Goal: Task Accomplishment & Management: Manage account settings

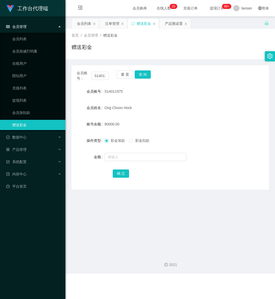
drag, startPoint x: 198, startPoint y: 109, endPoint x: 195, endPoint y: 106, distance: 4.9
click at [198, 109] on div "Ong Choon Hock" at bounding box center [162, 108] width 115 height 10
click at [144, 75] on button "查 询" at bounding box center [143, 74] width 16 height 8
click at [144, 75] on div "重 置 查 询" at bounding box center [133, 75] width 32 height 11
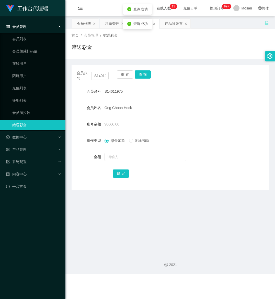
click at [187, 112] on div "Ong Choon Hock" at bounding box center [162, 108] width 115 height 10
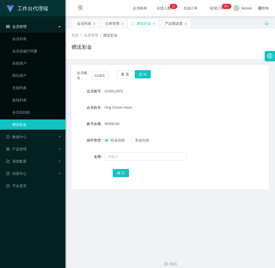
click at [252, 179] on div "会员账号： S14011975 重 置 查 询 会员账号 S14011975 会员姓名 Ong Choon Hock 账号余额 90000.00 操作类型 彩…" at bounding box center [170, 127] width 197 height 124
drag, startPoint x: 240, startPoint y: 217, endPoint x: 235, endPoint y: 217, distance: 4.1
click at [240, 217] on main "关闭左侧 关闭右侧 关闭其它 刷新页面 会员列表 注单管理 赠送彩金 产品预设置 首页 / 会员管理 / 赠送彩金 / 赠送彩金 会员账号： S1401197…" at bounding box center [170, 132] width 210 height 233
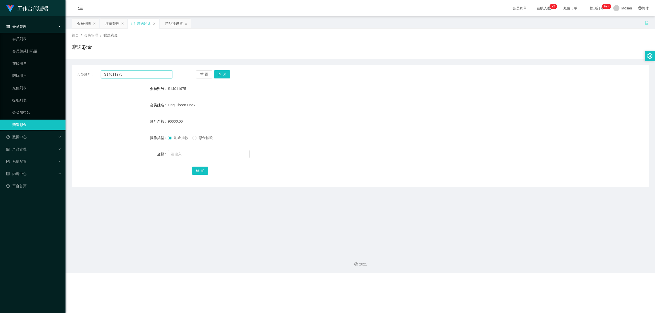
click at [0, 82] on html "工作台代理端 会员管理 会员列表 会员加减打码量 在线用户 陪玩用户 充值列表 提现列表 会员加扣款 赠送彩金 数据中心 产品管理 注单管理 产品列表 产品预…" at bounding box center [327, 156] width 655 height 313
paste input "X10Andy"
type input "X10Andy"
click at [222, 72] on button "查 询" at bounding box center [222, 74] width 16 height 8
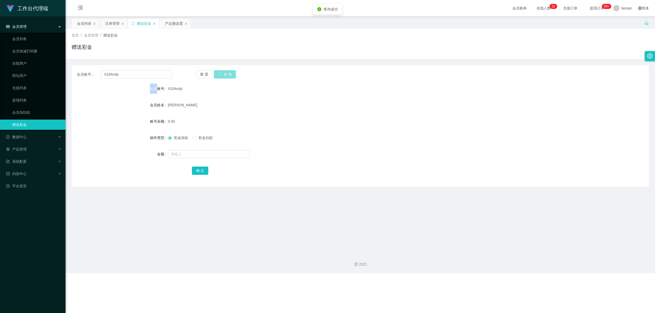
click at [222, 72] on div "重 置 查 询" at bounding box center [243, 74] width 95 height 8
click at [227, 73] on button "查 询" at bounding box center [222, 74] width 16 height 8
click at [227, 73] on div "重 置 查 询" at bounding box center [243, 74] width 95 height 8
click at [227, 73] on button "查 询" at bounding box center [222, 74] width 16 height 8
click at [227, 73] on div "重 置 查 询" at bounding box center [243, 74] width 95 height 8
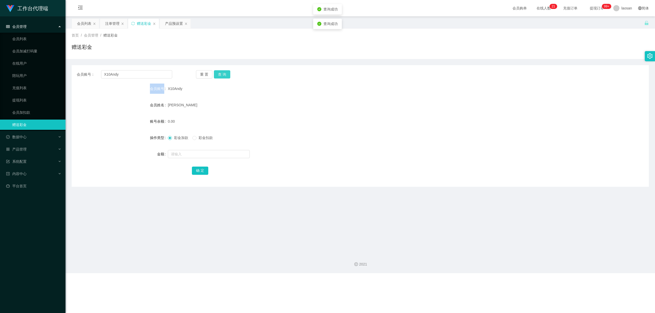
click at [227, 73] on button "查 询" at bounding box center [222, 74] width 16 height 8
click at [116, 23] on div "注单管理" at bounding box center [112, 24] width 14 height 10
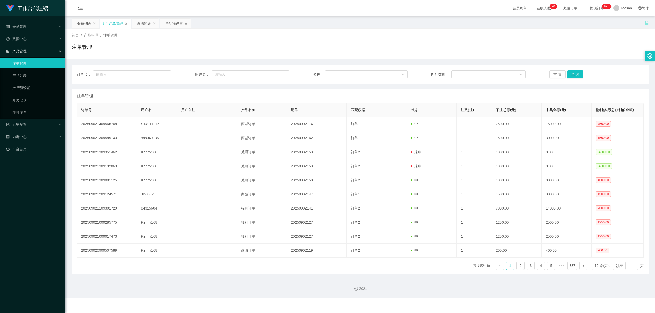
click at [31, 49] on div "产品管理" at bounding box center [32, 51] width 65 height 10
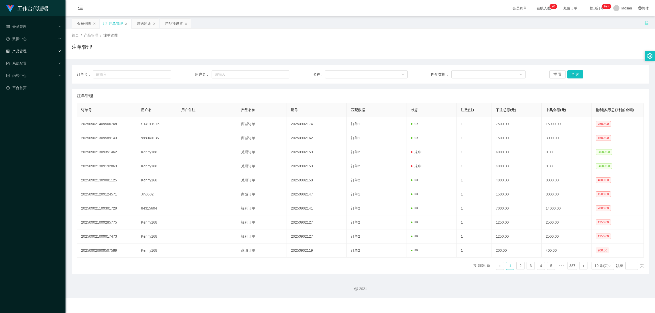
click at [28, 48] on div "产品管理" at bounding box center [32, 51] width 65 height 10
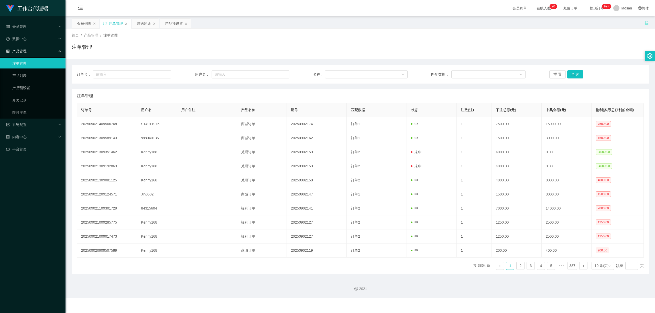
click at [28, 48] on div "产品管理" at bounding box center [32, 51] width 65 height 10
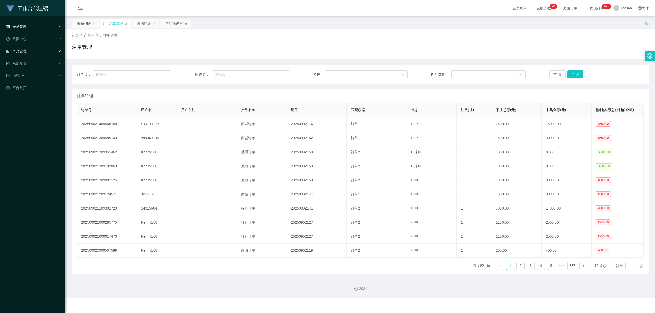
click at [27, 27] on div "会员管理" at bounding box center [32, 26] width 65 height 10
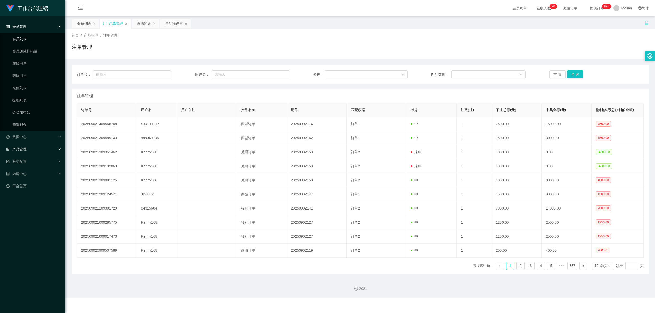
click at [28, 38] on link "会员列表" at bounding box center [36, 39] width 49 height 10
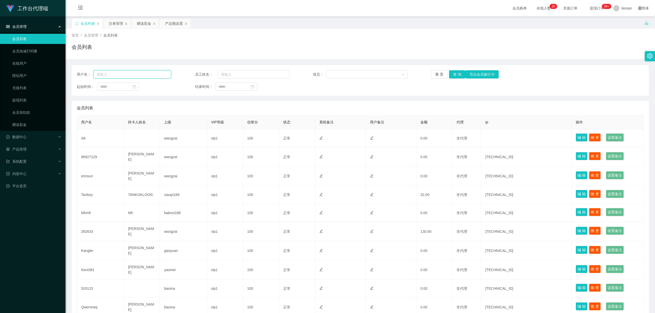
click at [114, 74] on input "text" at bounding box center [132, 74] width 78 height 8
paste input "X10Andy"
type input "X10Andy"
click at [275, 75] on button "查 询" at bounding box center [457, 74] width 16 height 8
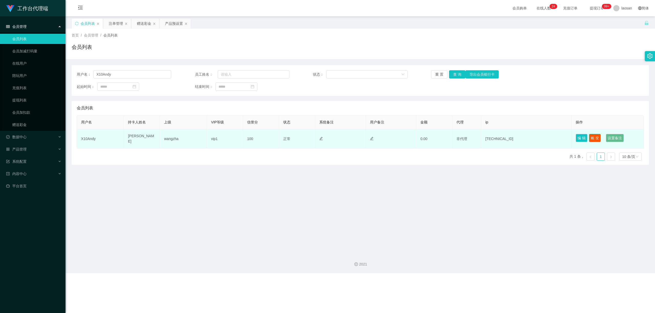
click at [275, 137] on button "账 变" at bounding box center [595, 138] width 12 height 8
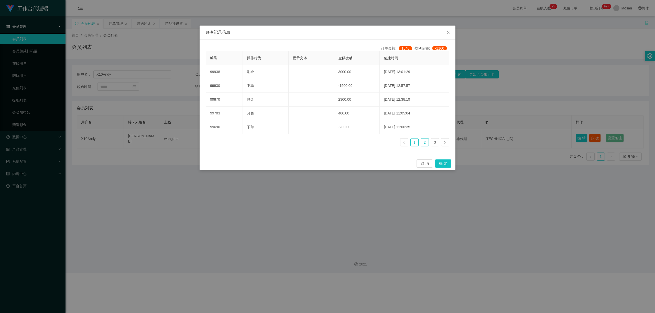
click at [275, 144] on link "2" at bounding box center [425, 143] width 8 height 8
click at [275, 144] on link "1" at bounding box center [414, 143] width 8 height 8
click at [275, 162] on button "取 消" at bounding box center [424, 164] width 16 height 8
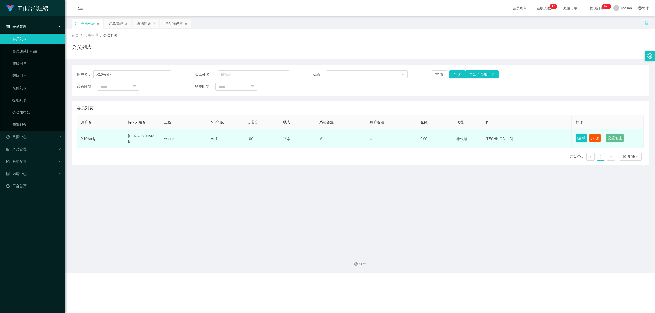
click at [84, 138] on td "X10Andy" at bounding box center [100, 138] width 47 height 19
click at [84, 137] on td "X10Andy" at bounding box center [100, 138] width 47 height 19
copy td "X10Andy"
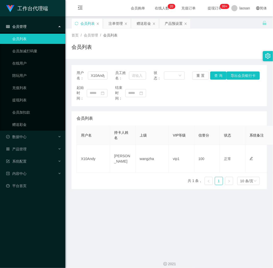
click at [125, 228] on main "关闭左侧 关闭右侧 关闭其它 刷新页面 会员列表 注单管理 赠送彩金 产品预设置 首页 / 会员管理 / 会员列表 / 会员列表 用户名： X10Andy 员…" at bounding box center [169, 132] width 208 height 233
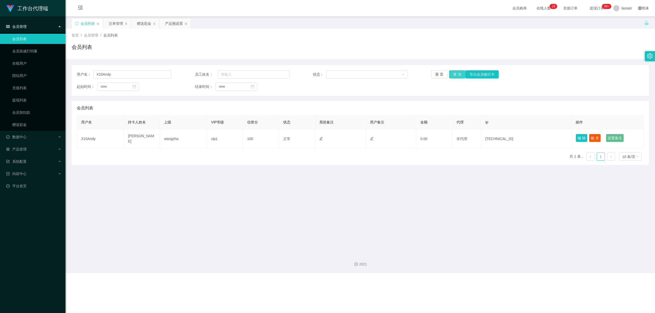
click at [275, 76] on button "查 询" at bounding box center [457, 74] width 16 height 8
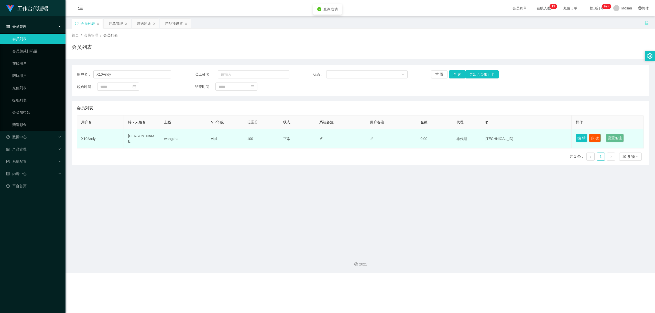
click at [275, 140] on button "账 变" at bounding box center [595, 138] width 12 height 8
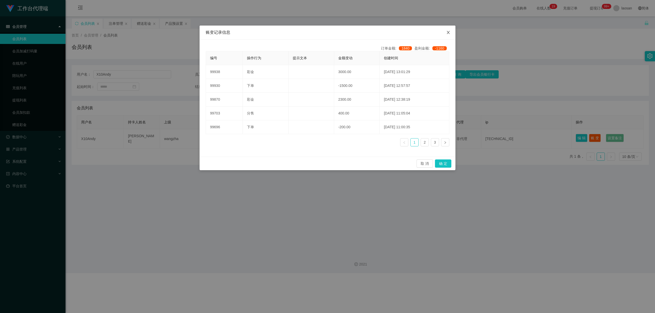
click at [275, 33] on icon "图标: close" at bounding box center [448, 32] width 4 height 4
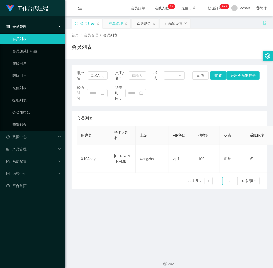
click at [114, 19] on div "注单管理" at bounding box center [116, 24] width 14 height 10
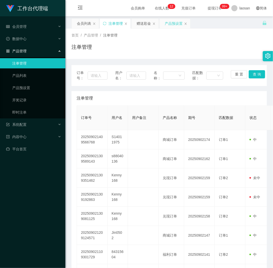
click at [167, 22] on div "产品预设置" at bounding box center [174, 24] width 18 height 10
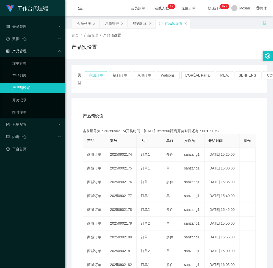
click at [94, 78] on button "商城订单" at bounding box center [96, 75] width 22 height 8
click at [94, 77] on button "商城订单" at bounding box center [96, 75] width 22 height 8
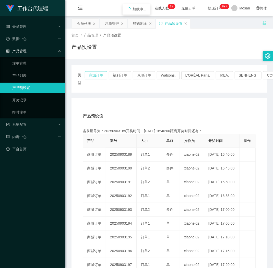
click at [94, 77] on button "商城订单" at bounding box center [96, 75] width 22 height 8
click at [28, 190] on div "工作台代理端 会员管理 会员列表 会员加减打码量 在线用户 陪玩用户 充值列表 提现列表 会员加扣款 赠送彩金 数据中心 产品管理 注单管理 产品列表 产品预…" at bounding box center [32, 134] width 65 height 268
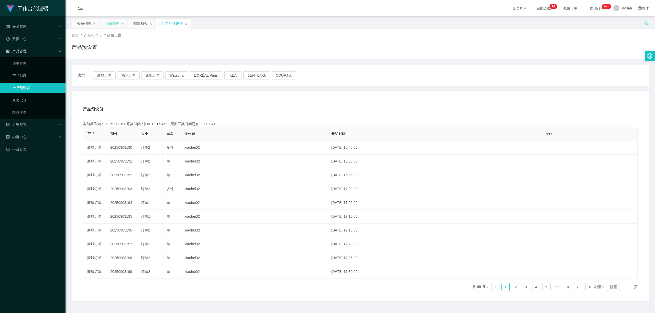
click at [106, 23] on div "注单管理" at bounding box center [112, 24] width 14 height 10
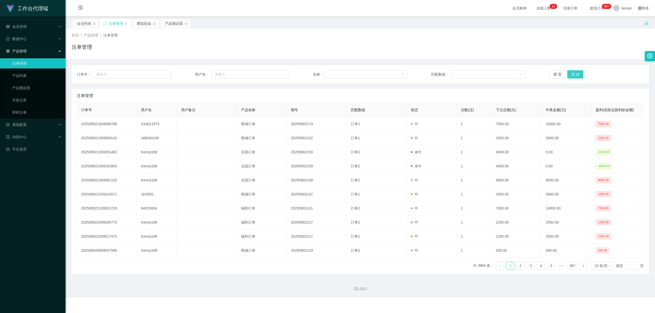
click at [275, 71] on button "查 询" at bounding box center [575, 74] width 16 height 8
click at [275, 71] on div "重 置 查 询" at bounding box center [596, 74] width 94 height 8
click at [275, 71] on button "查 询" at bounding box center [578, 74] width 22 height 8
click at [275, 71] on div "重 置 查 询" at bounding box center [596, 74] width 94 height 8
click at [275, 71] on button "查 询" at bounding box center [575, 74] width 16 height 8
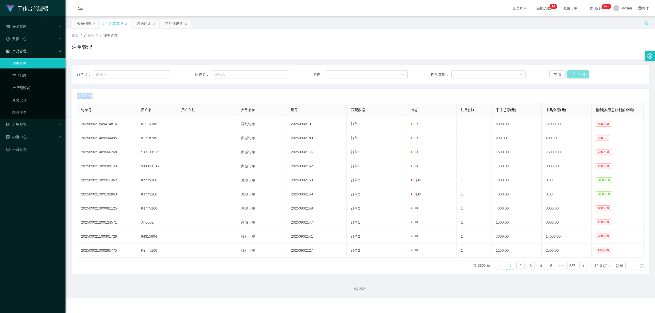
click at [275, 71] on button "查 询" at bounding box center [578, 74] width 22 height 8
click at [275, 74] on button "查 询" at bounding box center [575, 74] width 16 height 8
click at [275, 74] on div "重 置 查 询" at bounding box center [596, 74] width 94 height 8
click at [275, 74] on button "查 询" at bounding box center [578, 74] width 22 height 8
click at [275, 74] on div "重 置 查 询" at bounding box center [596, 74] width 94 height 8
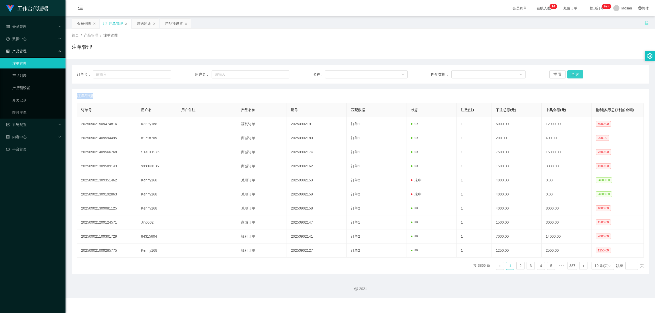
click at [275, 74] on button "查 询" at bounding box center [575, 74] width 16 height 8
click at [275, 74] on div "重 置 查 询" at bounding box center [596, 74] width 94 height 8
click at [275, 74] on button "查 询" at bounding box center [575, 74] width 16 height 8
click at [275, 74] on div "重 置 查 询" at bounding box center [596, 74] width 94 height 8
click at [275, 74] on button "查 询" at bounding box center [575, 74] width 16 height 8
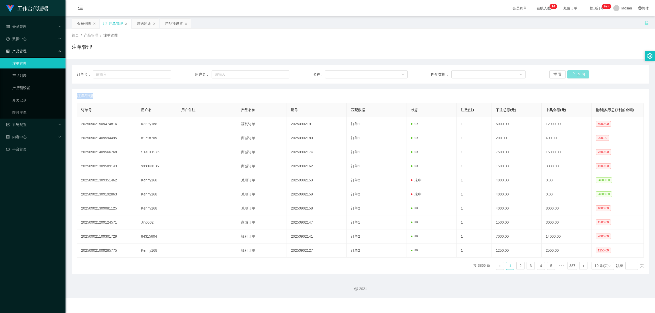
click at [275, 74] on div "重 置 查 询" at bounding box center [596, 74] width 94 height 8
click at [275, 73] on button "查 询" at bounding box center [575, 74] width 16 height 8
click at [275, 73] on div "重 置 查 询" at bounding box center [596, 74] width 94 height 8
click at [275, 73] on button "查 询" at bounding box center [575, 74] width 16 height 8
click at [275, 73] on div "重 置 查 询" at bounding box center [596, 74] width 94 height 8
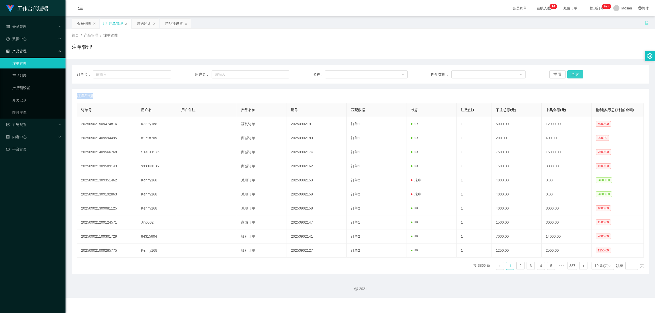
click at [275, 73] on button "查 询" at bounding box center [575, 74] width 16 height 8
click at [275, 73] on div "重 置 查 询" at bounding box center [596, 74] width 94 height 8
click at [275, 73] on button "查 询" at bounding box center [578, 74] width 22 height 8
click at [275, 71] on button "查 询" at bounding box center [575, 74] width 16 height 8
click at [275, 71] on div "重 置 查 询" at bounding box center [596, 74] width 94 height 8
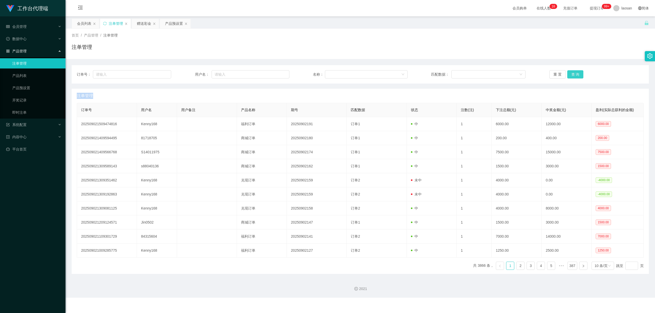
click at [275, 71] on button "查 询" at bounding box center [575, 74] width 16 height 8
click at [275, 71] on div "重 置 查 询" at bounding box center [596, 74] width 94 height 8
click at [275, 71] on button "查 询" at bounding box center [578, 74] width 22 height 8
click at [275, 71] on div "重 置 查 询" at bounding box center [596, 74] width 94 height 8
click at [275, 71] on button "查 询" at bounding box center [575, 74] width 16 height 8
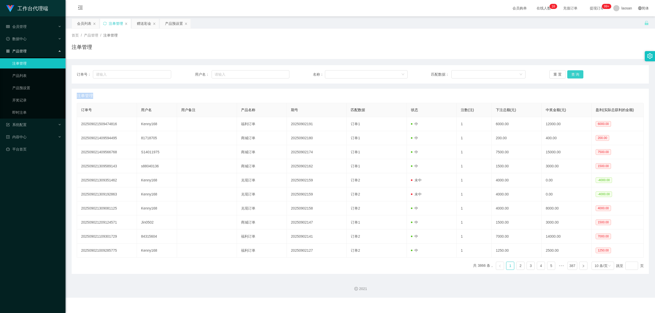
click at [275, 74] on button "查 询" at bounding box center [575, 74] width 16 height 8
click at [275, 74] on div "重 置 查 询" at bounding box center [596, 74] width 94 height 8
click at [275, 74] on button "查 询" at bounding box center [578, 74] width 22 height 8
click at [275, 73] on button "查 询" at bounding box center [575, 74] width 16 height 8
click at [275, 73] on div "重 置 查 询" at bounding box center [596, 74] width 94 height 8
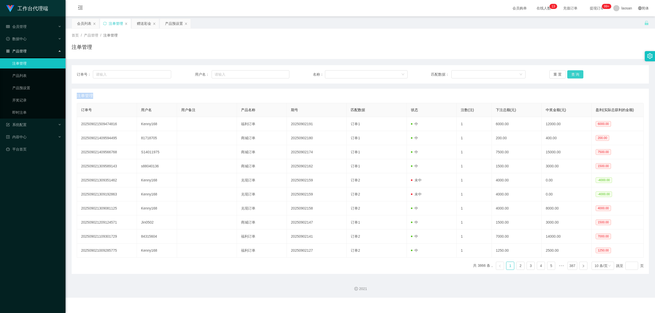
click at [275, 73] on button "查 询" at bounding box center [575, 74] width 16 height 8
click at [275, 73] on div "重 置 查 询" at bounding box center [596, 74] width 94 height 8
click at [275, 73] on button "查 询" at bounding box center [575, 74] width 16 height 8
click at [275, 73] on div "重 置 查 询" at bounding box center [596, 74] width 94 height 8
click at [275, 75] on button "查 询" at bounding box center [575, 74] width 16 height 8
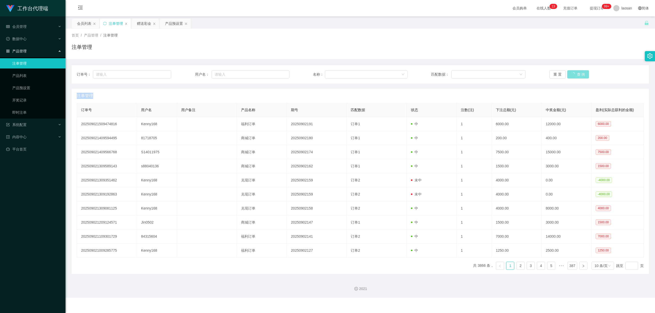
click at [275, 75] on div "重 置 查 询" at bounding box center [596, 74] width 94 height 8
click at [275, 75] on button "查 询" at bounding box center [575, 74] width 16 height 8
click at [275, 75] on div "重 置 查 询" at bounding box center [596, 74] width 94 height 8
click at [275, 75] on button "查 询" at bounding box center [575, 74] width 16 height 8
click at [275, 75] on div "重 置 查 询" at bounding box center [596, 74] width 94 height 8
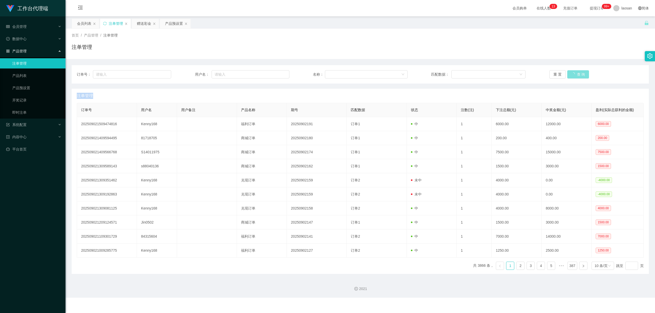
click at [275, 75] on button "查 询" at bounding box center [578, 74] width 22 height 8
click at [275, 75] on button "查 询" at bounding box center [575, 74] width 16 height 8
click at [275, 75] on div "重 置 查 询" at bounding box center [596, 74] width 94 height 8
click at [275, 75] on button "查 询" at bounding box center [575, 74] width 16 height 8
click at [275, 75] on div "重 置 查 询" at bounding box center [596, 74] width 94 height 8
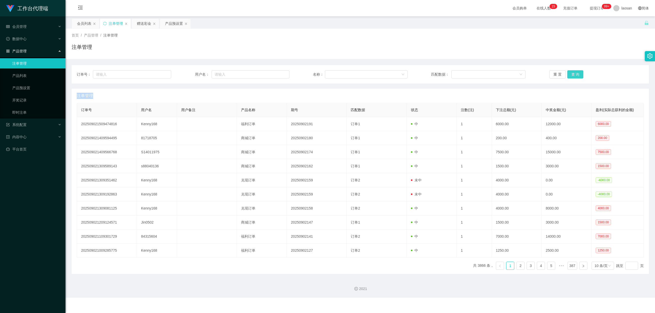
click at [275, 75] on button "查 询" at bounding box center [575, 74] width 16 height 8
click at [275, 75] on div "重 置 查 询" at bounding box center [596, 74] width 94 height 8
click at [275, 75] on button "查 询" at bounding box center [575, 74] width 16 height 8
click at [275, 75] on button "查 询" at bounding box center [578, 74] width 22 height 8
click at [275, 75] on button "查 询" at bounding box center [575, 74] width 16 height 8
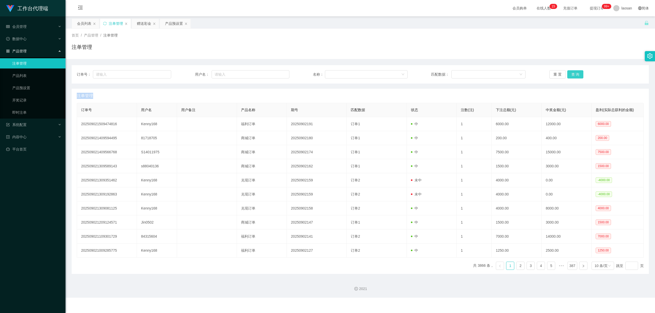
click at [275, 75] on div "重 置 查 询" at bounding box center [596, 74] width 94 height 8
click at [275, 75] on button "查 询" at bounding box center [575, 74] width 16 height 8
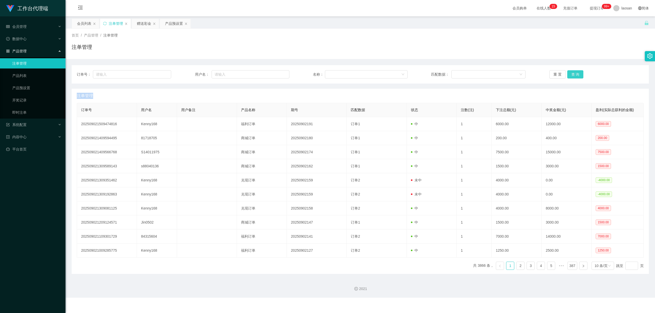
click at [275, 75] on button "查 询" at bounding box center [575, 74] width 16 height 8
click at [275, 74] on button "查 询" at bounding box center [575, 74] width 16 height 8
click at [275, 74] on div "重 置 查 询" at bounding box center [596, 74] width 94 height 8
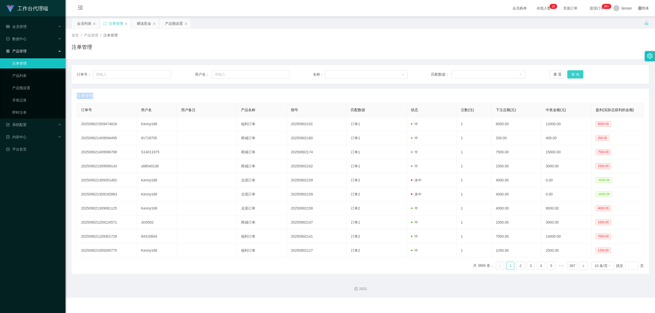
click at [275, 74] on button "查 询" at bounding box center [575, 74] width 16 height 8
click at [275, 74] on div "重 置 查 询" at bounding box center [596, 74] width 94 height 8
click at [275, 74] on button "查 询" at bounding box center [575, 74] width 16 height 8
click at [275, 74] on div "重 置 查 询" at bounding box center [596, 74] width 94 height 8
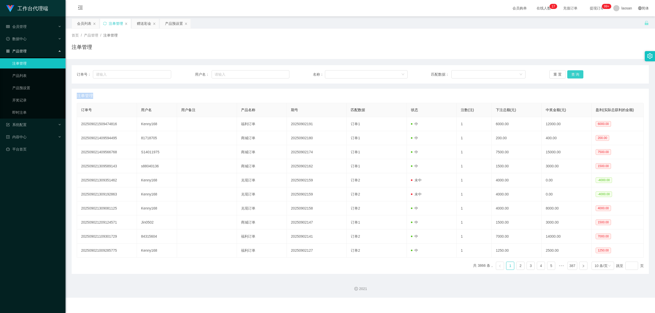
click at [275, 74] on button "查 询" at bounding box center [575, 74] width 16 height 8
click at [275, 74] on div "重 置 查 询" at bounding box center [596, 74] width 94 height 8
click at [275, 74] on button "查 询" at bounding box center [578, 74] width 22 height 8
click at [275, 74] on div "重 置 查 询" at bounding box center [596, 74] width 94 height 8
click at [275, 74] on button "查 询" at bounding box center [575, 74] width 16 height 8
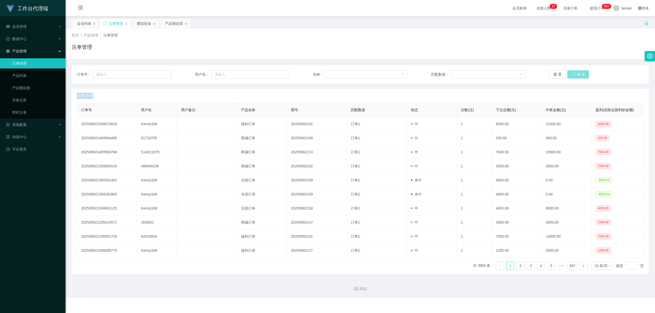
click at [275, 74] on div "重 置 查 询" at bounding box center [596, 74] width 94 height 8
click at [275, 74] on button "查 询" at bounding box center [575, 74] width 16 height 8
click at [275, 74] on div "重 置 查 询" at bounding box center [596, 74] width 94 height 8
click at [275, 74] on button "查 询" at bounding box center [575, 74] width 16 height 8
click at [275, 74] on div "重 置 查 询" at bounding box center [596, 74] width 94 height 8
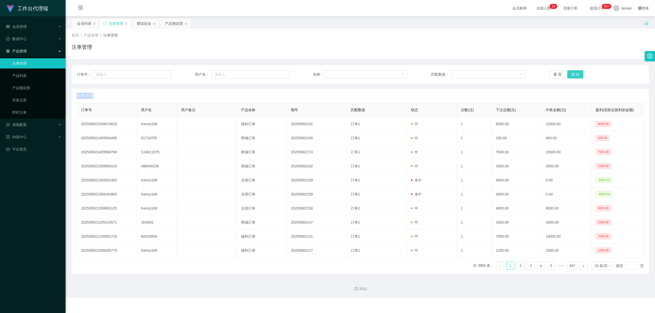
click at [275, 75] on button "查 询" at bounding box center [575, 74] width 16 height 8
click at [275, 75] on div "重 置 查 询" at bounding box center [596, 74] width 94 height 8
click at [275, 75] on button "查 询" at bounding box center [575, 74] width 16 height 8
click at [275, 75] on div "重 置 查 询" at bounding box center [596, 74] width 94 height 8
click at [275, 75] on button "查 询" at bounding box center [575, 74] width 16 height 8
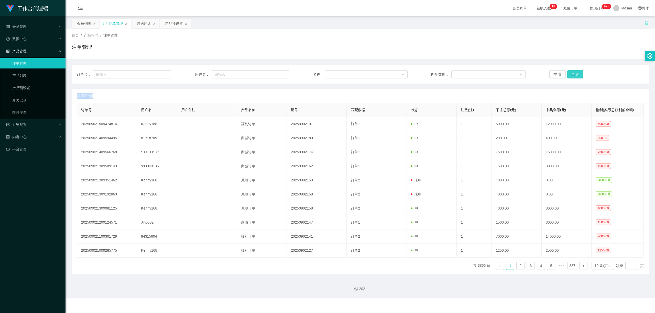
click at [275, 75] on div "重 置 查 询" at bounding box center [596, 74] width 94 height 8
click at [275, 74] on button "查 询" at bounding box center [575, 74] width 16 height 8
click at [275, 74] on div "重 置 查 询" at bounding box center [596, 74] width 94 height 8
click at [275, 74] on button "查 询" at bounding box center [575, 74] width 16 height 8
click at [275, 74] on div "重 置 查 询" at bounding box center [596, 74] width 94 height 8
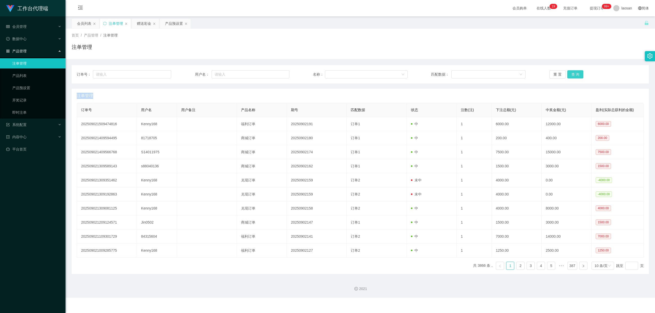
click at [275, 74] on button "查 询" at bounding box center [575, 74] width 16 height 8
click at [275, 74] on div "重 置 查 询" at bounding box center [596, 74] width 94 height 8
click at [275, 74] on button "查 询" at bounding box center [575, 74] width 16 height 8
click at [275, 74] on div "重 置 查 询" at bounding box center [596, 74] width 94 height 8
click at [275, 74] on button "查 询" at bounding box center [575, 74] width 16 height 8
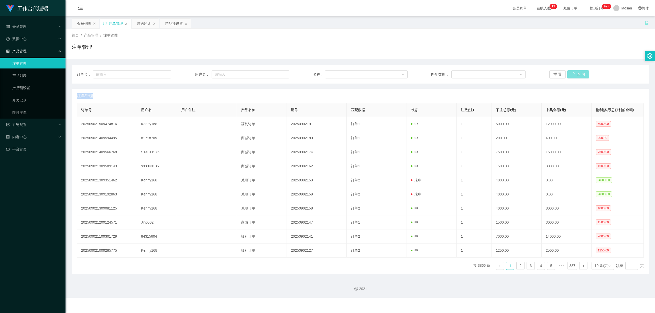
click at [275, 74] on div "重 置 查 询" at bounding box center [596, 74] width 94 height 8
click at [275, 74] on button "查 询" at bounding box center [575, 74] width 16 height 8
click at [275, 74] on div "重 置 查 询" at bounding box center [596, 74] width 94 height 8
click at [275, 74] on button "查 询" at bounding box center [575, 74] width 16 height 8
click at [275, 74] on div "重 置 查 询" at bounding box center [596, 74] width 94 height 8
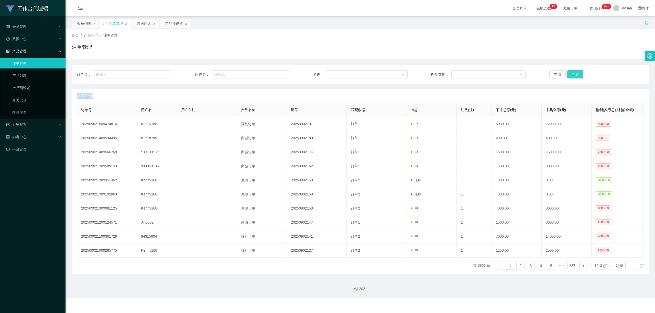
click at [275, 74] on button "查 询" at bounding box center [575, 74] width 16 height 8
click at [275, 74] on div "重 置 查 询" at bounding box center [596, 74] width 94 height 8
click at [275, 74] on button "查 询" at bounding box center [575, 74] width 16 height 8
click at [275, 74] on div "重 置 查 询" at bounding box center [596, 74] width 94 height 8
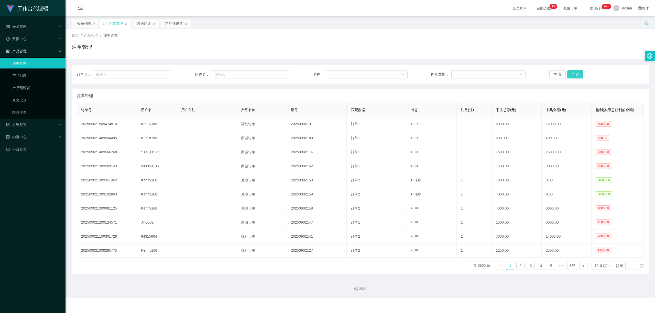
click at [275, 74] on button "查 询" at bounding box center [575, 74] width 16 height 8
click at [275, 74] on div "重 置 查 询" at bounding box center [596, 74] width 94 height 8
click at [275, 74] on button "查 询" at bounding box center [575, 74] width 16 height 8
click at [275, 74] on div "重 置 查 询" at bounding box center [596, 74] width 94 height 8
click at [275, 74] on button "查 询" at bounding box center [575, 74] width 16 height 8
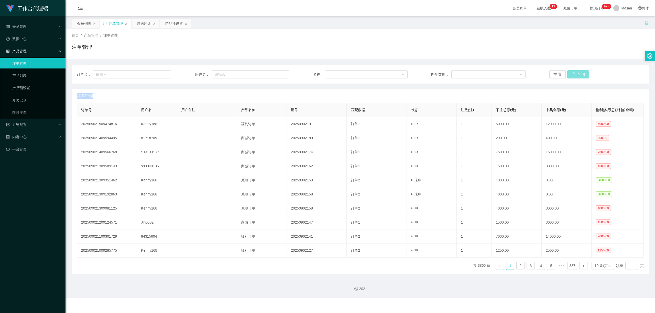
click at [275, 74] on div "重 置 查 询" at bounding box center [596, 74] width 94 height 8
click at [275, 74] on button "查 询" at bounding box center [575, 74] width 16 height 8
click at [275, 74] on div "重 置 查 询" at bounding box center [596, 74] width 94 height 8
click at [275, 74] on button "查 询" at bounding box center [575, 74] width 16 height 8
click at [275, 74] on div "重 置 查 询" at bounding box center [596, 74] width 94 height 8
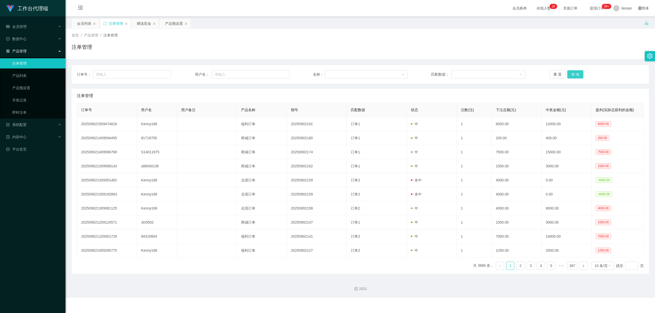
click at [275, 74] on button "查 询" at bounding box center [575, 74] width 16 height 8
click at [275, 74] on div "重 置 查 询" at bounding box center [596, 74] width 94 height 8
click at [275, 74] on button "查 询" at bounding box center [575, 74] width 16 height 8
click at [275, 74] on div "重 置 查 询" at bounding box center [596, 74] width 94 height 8
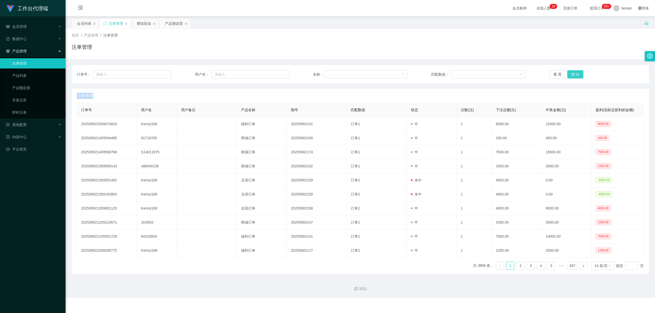
click at [275, 74] on button "查 询" at bounding box center [575, 74] width 16 height 8
click at [275, 74] on div "重 置 查 询" at bounding box center [596, 74] width 94 height 8
click at [275, 74] on button "查 询" at bounding box center [575, 74] width 16 height 8
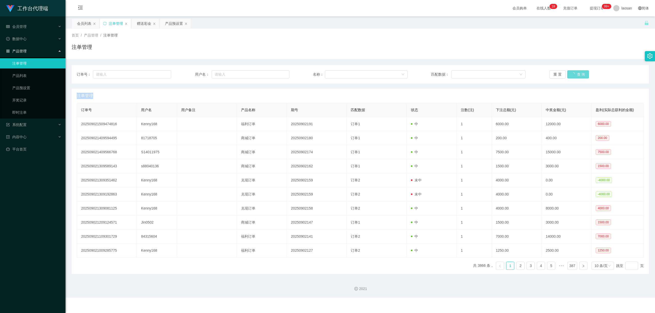
click at [275, 74] on div "重 置 查 询" at bounding box center [596, 74] width 94 height 8
click at [275, 74] on button "查 询" at bounding box center [575, 74] width 16 height 8
click at [275, 74] on div "重 置 查 询" at bounding box center [596, 74] width 94 height 8
click at [275, 74] on button "查 询" at bounding box center [575, 74] width 16 height 8
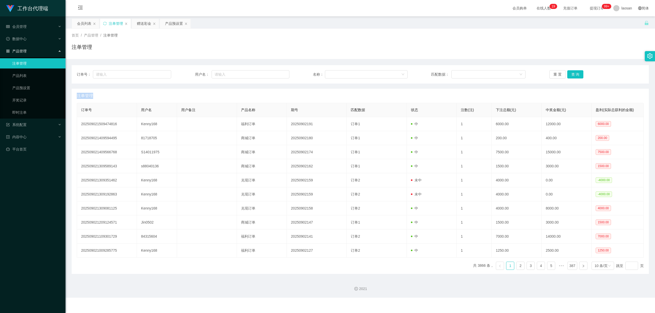
click at [275, 74] on div "重 置 查 询" at bounding box center [596, 74] width 94 height 8
click at [275, 74] on button "查 询" at bounding box center [575, 74] width 16 height 8
click at [275, 72] on button "查 询" at bounding box center [575, 74] width 16 height 8
click at [275, 72] on div "重 置 查 询" at bounding box center [596, 74] width 94 height 8
click at [275, 72] on button "查 询" at bounding box center [575, 74] width 16 height 8
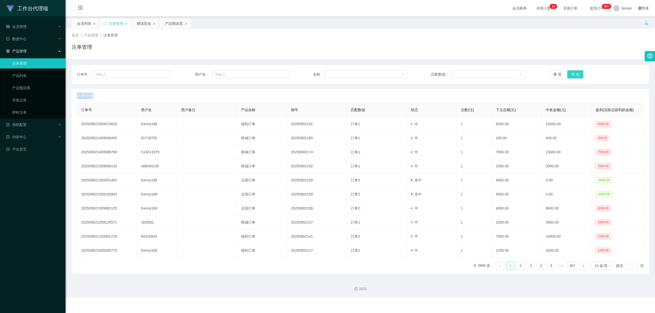
click at [275, 72] on div "重 置 查 询" at bounding box center [596, 74] width 94 height 8
click at [275, 72] on button "查 询" at bounding box center [575, 74] width 16 height 8
click at [275, 72] on div "重 置 查 询" at bounding box center [596, 74] width 94 height 8
click at [275, 75] on button "查 询" at bounding box center [575, 74] width 16 height 8
click at [275, 75] on div "重 置 查 询" at bounding box center [596, 74] width 94 height 8
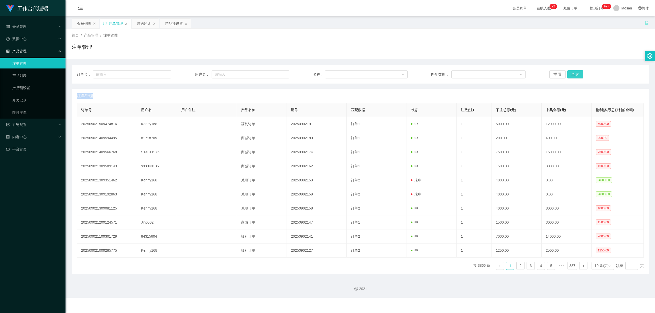
click at [275, 75] on button "查 询" at bounding box center [575, 74] width 16 height 8
click at [275, 75] on div "重 置 查 询" at bounding box center [596, 74] width 94 height 8
click at [275, 75] on button "查 询" at bounding box center [575, 74] width 16 height 8
click at [275, 75] on div "重 置 查 询" at bounding box center [596, 74] width 94 height 8
click at [275, 75] on button "查 询" at bounding box center [575, 74] width 16 height 8
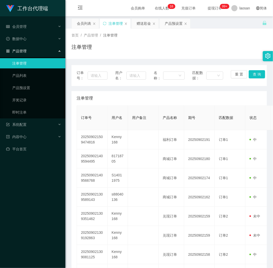
click at [238, 38] on div "首页 / 产品管理 / 注单管理 /" at bounding box center [170, 35] width 196 height 5
click at [114, 21] on div "注单管理" at bounding box center [116, 24] width 14 height 10
click at [87, 23] on div "会员列表" at bounding box center [84, 24] width 14 height 10
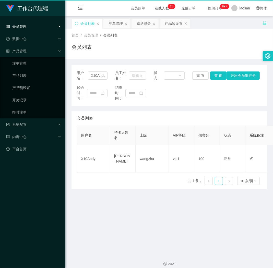
click at [87, 23] on div "会员列表" at bounding box center [88, 24] width 14 height 10
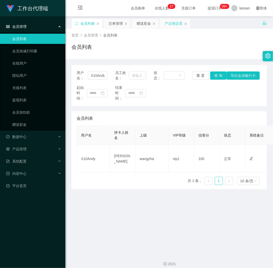
click at [172, 24] on div "产品预设置" at bounding box center [174, 24] width 18 height 10
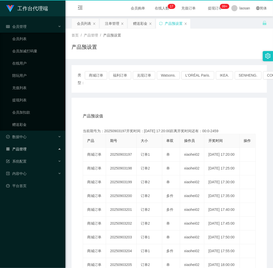
click at [172, 24] on div "产品预设置" at bounding box center [174, 24] width 18 height 10
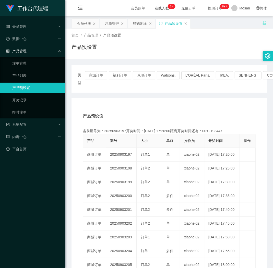
click at [172, 24] on div "产品预设置" at bounding box center [174, 24] width 18 height 10
click at [97, 76] on button "商城订单" at bounding box center [96, 75] width 22 height 8
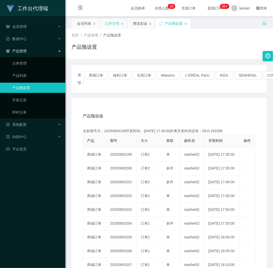
click at [106, 20] on div "注单管理" at bounding box center [112, 24] width 14 height 10
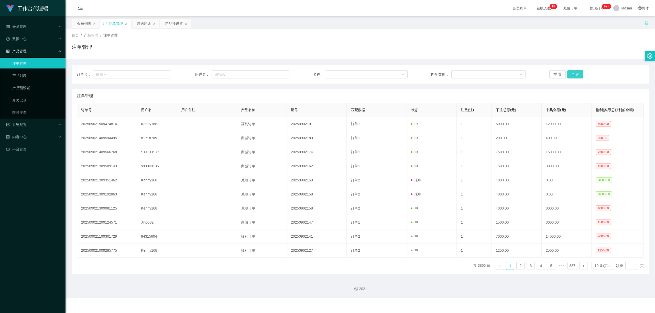
click at [275, 74] on button "查 询" at bounding box center [575, 74] width 16 height 8
click at [275, 74] on div "重 置 查 询" at bounding box center [596, 74] width 94 height 8
click at [275, 74] on button "查 询" at bounding box center [575, 74] width 16 height 8
click at [275, 74] on div "重 置 查 询" at bounding box center [596, 74] width 94 height 8
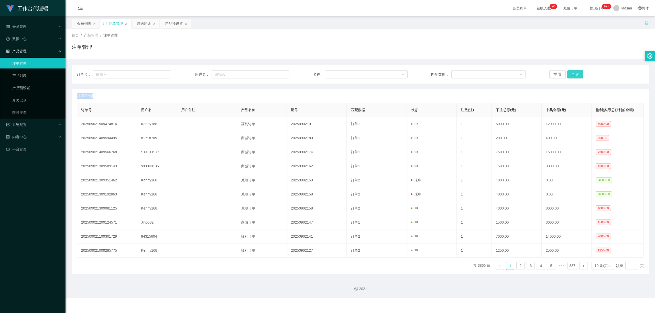
click at [275, 73] on button "查 询" at bounding box center [575, 74] width 16 height 8
click at [275, 73] on div "重 置 查 询" at bounding box center [596, 74] width 94 height 8
click at [275, 73] on button "查 询" at bounding box center [575, 74] width 16 height 8
click at [275, 73] on div "重 置 查 询" at bounding box center [596, 74] width 94 height 8
click at [275, 73] on button "查 询" at bounding box center [575, 74] width 16 height 8
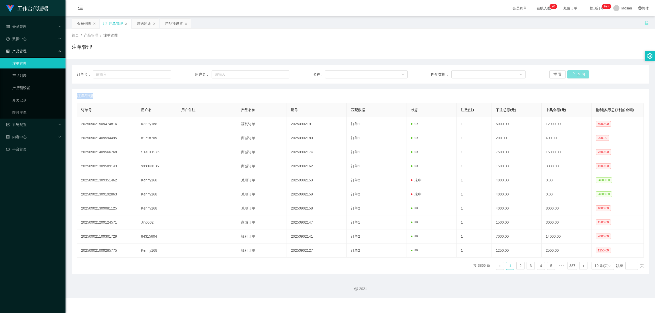
click at [275, 73] on div "重 置 查 询" at bounding box center [596, 74] width 94 height 8
click at [275, 73] on button "查 询" at bounding box center [575, 74] width 16 height 8
click at [275, 73] on div "重 置 查 询" at bounding box center [596, 74] width 94 height 8
click at [275, 73] on button "查 询" at bounding box center [575, 74] width 16 height 8
click at [275, 73] on div "重 置 查 询" at bounding box center [596, 74] width 94 height 8
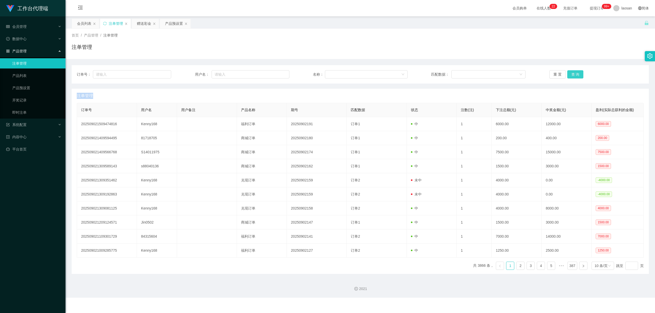
click at [275, 73] on button "查 询" at bounding box center [575, 74] width 16 height 8
click at [275, 73] on div "重 置 查 询" at bounding box center [596, 74] width 94 height 8
click at [275, 73] on button "查 询" at bounding box center [575, 74] width 16 height 8
click at [275, 73] on div "重 置 查 询" at bounding box center [596, 74] width 94 height 8
click at [275, 73] on button "查 询" at bounding box center [575, 74] width 16 height 8
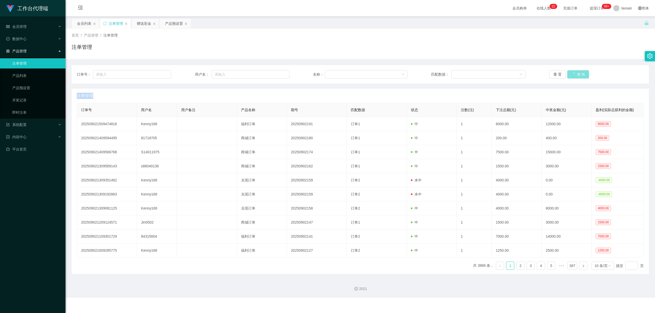
click at [275, 73] on div "重 置 查 询" at bounding box center [596, 74] width 94 height 8
click at [275, 73] on button "查 询" at bounding box center [578, 74] width 22 height 8
click at [275, 73] on div "重 置 查 询" at bounding box center [596, 74] width 94 height 8
click at [275, 73] on button "查 询" at bounding box center [575, 74] width 16 height 8
click at [275, 73] on div "重 置 查 询" at bounding box center [596, 74] width 94 height 8
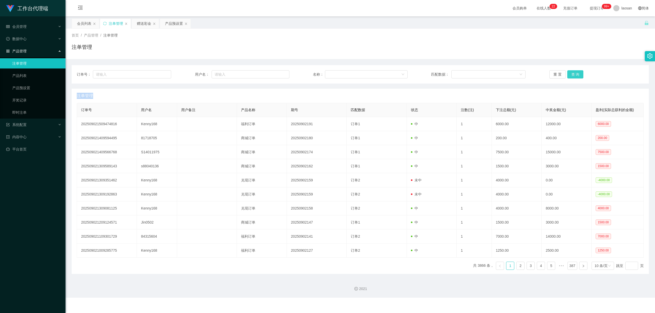
click at [275, 73] on button "查 询" at bounding box center [575, 74] width 16 height 8
click at [275, 73] on div "重 置 查 询" at bounding box center [596, 74] width 94 height 8
click at [275, 73] on button "查 询" at bounding box center [575, 74] width 16 height 8
click at [275, 73] on div "重 置 查 询" at bounding box center [596, 74] width 94 height 8
click at [275, 73] on button "查 询" at bounding box center [575, 74] width 16 height 8
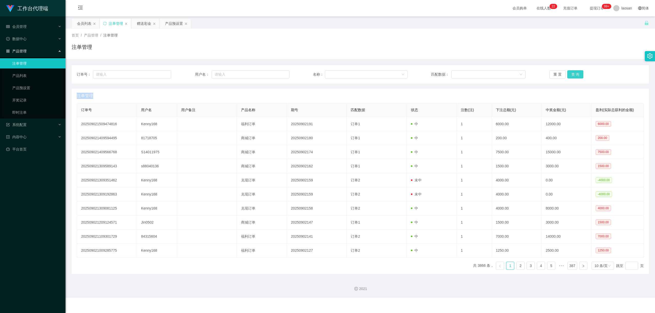
click at [275, 74] on button "查 询" at bounding box center [575, 74] width 16 height 8
click at [275, 74] on div "重 置 查 询" at bounding box center [596, 74] width 94 height 8
click at [275, 74] on button "查 询" at bounding box center [575, 74] width 16 height 8
click at [275, 74] on div "重 置 查 询" at bounding box center [596, 74] width 94 height 8
click at [275, 74] on button "查 询" at bounding box center [578, 74] width 22 height 8
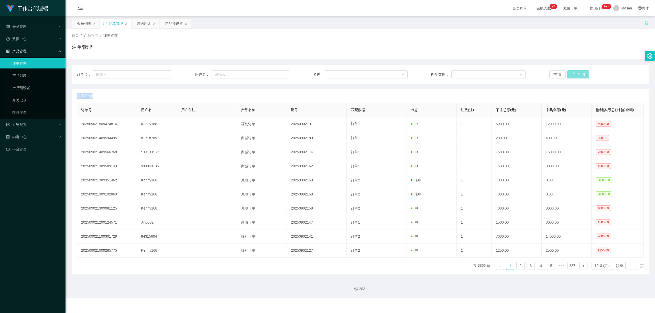
click at [275, 74] on div "重 置 查 询" at bounding box center [596, 74] width 94 height 8
click at [275, 74] on button "查 询" at bounding box center [575, 74] width 16 height 8
click at [275, 73] on button "查 询" at bounding box center [575, 74] width 16 height 8
click at [275, 73] on div "重 置 查 询" at bounding box center [596, 74] width 94 height 8
click at [275, 73] on button "查 询" at bounding box center [575, 74] width 16 height 8
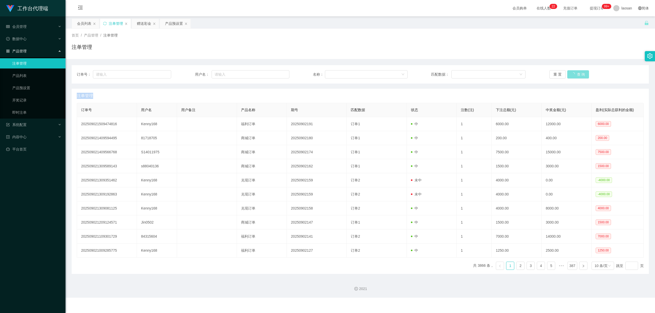
click at [275, 73] on div "重 置 查 询" at bounding box center [596, 74] width 94 height 8
click at [275, 73] on button "查 询" at bounding box center [578, 74] width 22 height 8
click at [275, 73] on div "重 置 查 询" at bounding box center [596, 74] width 94 height 8
click at [275, 73] on button "查 询" at bounding box center [575, 74] width 16 height 8
click at [275, 73] on div "重 置 查 询" at bounding box center [596, 74] width 94 height 8
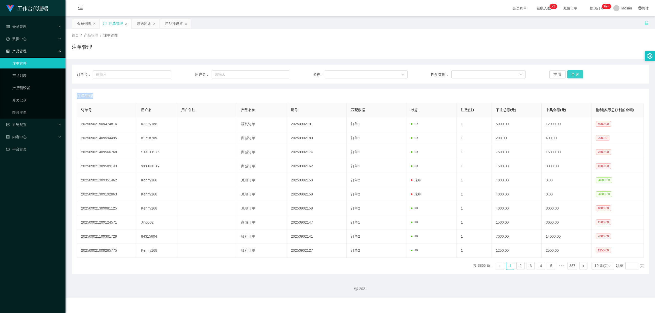
click at [275, 73] on button "查 询" at bounding box center [575, 74] width 16 height 8
click at [275, 73] on div "重 置 查 询" at bounding box center [596, 74] width 94 height 8
click at [275, 73] on button "查 询" at bounding box center [575, 74] width 16 height 8
click at [275, 73] on div "重 置 查 询" at bounding box center [596, 74] width 94 height 8
click at [275, 73] on button "查 询" at bounding box center [575, 74] width 16 height 8
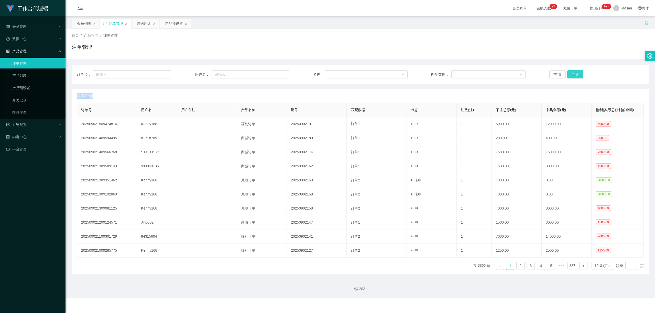
click at [275, 73] on div "重 置 查 询" at bounding box center [596, 74] width 94 height 8
click at [275, 73] on button "查 询" at bounding box center [575, 74] width 16 height 8
click at [275, 73] on div "重 置 查 询" at bounding box center [596, 74] width 94 height 8
click at [275, 71] on button "查 询" at bounding box center [575, 74] width 16 height 8
click at [275, 71] on div "重 置 查 询" at bounding box center [596, 74] width 94 height 8
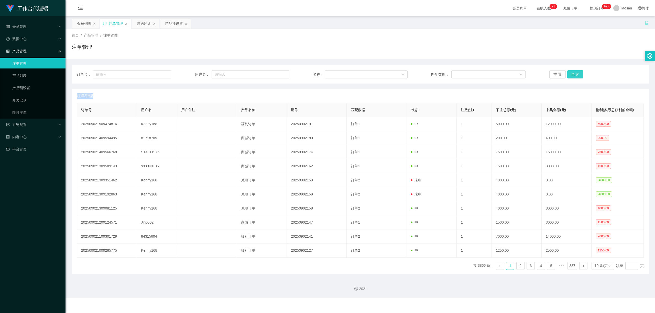
click at [275, 73] on button "查 询" at bounding box center [575, 74] width 16 height 8
click at [275, 73] on div "重 置 查 询" at bounding box center [596, 74] width 94 height 8
click at [275, 73] on button "查 询" at bounding box center [575, 74] width 16 height 8
click at [275, 73] on div "重 置 查 询" at bounding box center [596, 74] width 94 height 8
click at [275, 73] on button "查 询" at bounding box center [578, 74] width 22 height 8
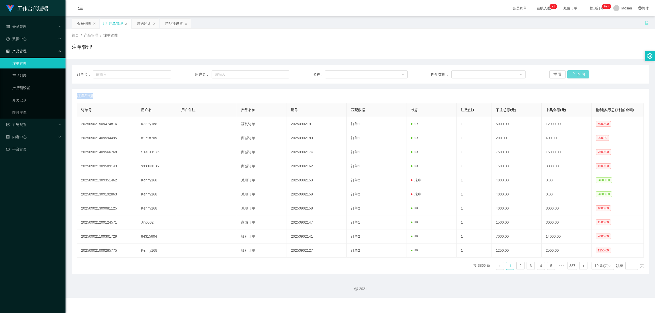
click at [275, 73] on div "重 置 查 询" at bounding box center [596, 74] width 94 height 8
click at [275, 73] on button "查 询" at bounding box center [575, 74] width 16 height 8
click at [275, 73] on div "重 置 查 询" at bounding box center [596, 74] width 94 height 8
click at [275, 73] on button "查 询" at bounding box center [575, 74] width 16 height 8
click at [275, 73] on div "重 置 查 询" at bounding box center [596, 74] width 94 height 8
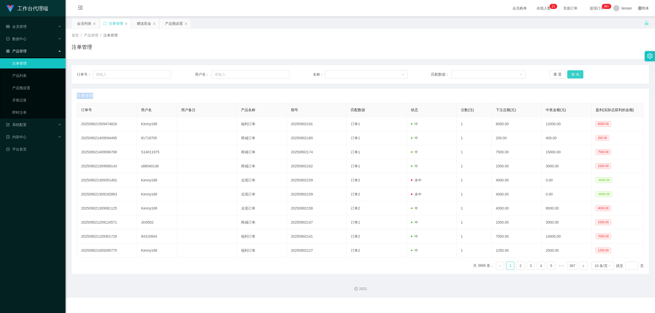
click at [275, 73] on button "查 询" at bounding box center [575, 74] width 16 height 8
click at [275, 73] on div "重 置 查 询" at bounding box center [596, 74] width 94 height 8
click at [275, 73] on button "查 询" at bounding box center [575, 74] width 16 height 8
click at [275, 73] on div "重 置 查 询" at bounding box center [596, 74] width 94 height 8
click at [275, 73] on button "查 询" at bounding box center [575, 74] width 16 height 8
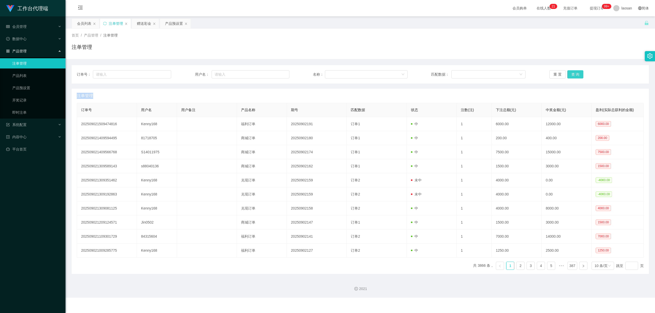
click at [275, 73] on div "重 置 查 询" at bounding box center [596, 74] width 94 height 8
click at [275, 73] on button "查 询" at bounding box center [575, 74] width 16 height 8
drag, startPoint x: 569, startPoint y: 74, endPoint x: 573, endPoint y: 75, distance: 4.2
click at [275, 74] on button "查 询" at bounding box center [578, 74] width 22 height 8
click at [275, 75] on button "查 询" at bounding box center [578, 74] width 22 height 8
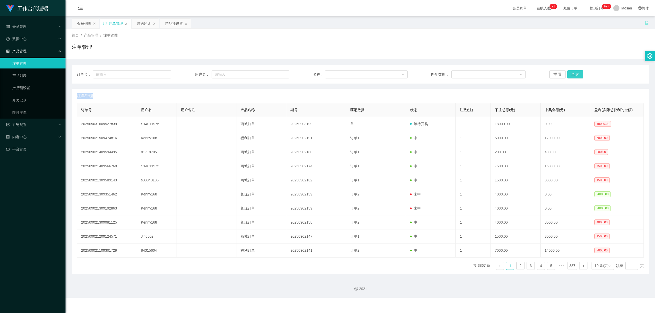
click at [275, 73] on button "查 询" at bounding box center [575, 74] width 16 height 8
click at [275, 73] on div "重 置 查 询" at bounding box center [596, 74] width 94 height 8
click at [275, 73] on button "查 询" at bounding box center [575, 74] width 16 height 8
click at [275, 73] on div "重 置 查 询" at bounding box center [596, 74] width 94 height 8
click at [275, 76] on button "查 询" at bounding box center [575, 74] width 16 height 8
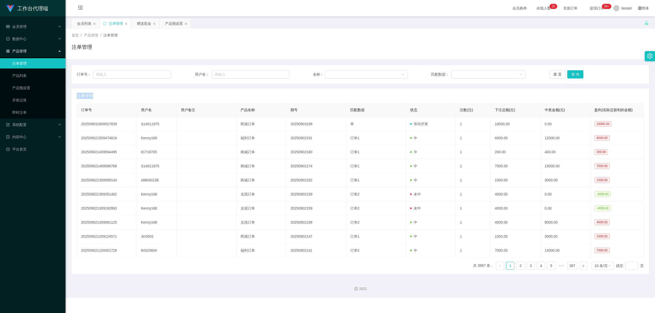
click at [275, 75] on div "重 置 查 询" at bounding box center [596, 74] width 94 height 8
click at [275, 75] on button "查 询" at bounding box center [575, 74] width 16 height 8
click at [275, 75] on div "重 置 查 询" at bounding box center [596, 74] width 94 height 8
click at [275, 75] on button "查 询" at bounding box center [575, 74] width 16 height 8
click at [275, 75] on div "重 置 查 询" at bounding box center [596, 74] width 94 height 8
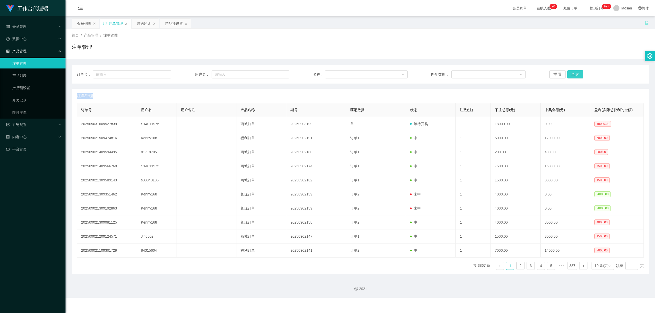
click at [275, 75] on button "查 询" at bounding box center [575, 74] width 16 height 8
click at [275, 73] on button "查 询" at bounding box center [575, 74] width 16 height 8
click at [275, 73] on div "重 置 查 询" at bounding box center [596, 74] width 94 height 8
click at [275, 73] on button "查 询" at bounding box center [575, 74] width 16 height 8
click at [275, 73] on div "重 置 查 询" at bounding box center [596, 74] width 94 height 8
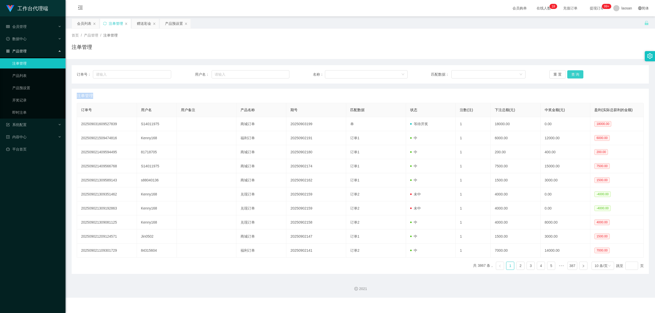
click at [275, 71] on button "查 询" at bounding box center [575, 74] width 16 height 8
click at [275, 71] on div "重 置 查 询" at bounding box center [596, 74] width 94 height 8
click at [275, 71] on button "查 询" at bounding box center [575, 74] width 16 height 8
click at [275, 72] on div "重 置 查 询" at bounding box center [596, 74] width 94 height 8
click at [275, 72] on button "查 询" at bounding box center [575, 74] width 16 height 8
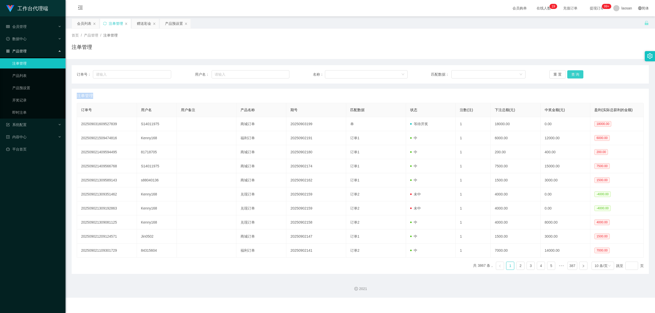
click at [275, 73] on button "查 询" at bounding box center [575, 74] width 16 height 8
click at [275, 73] on div "重 置 查 询" at bounding box center [596, 74] width 94 height 8
click at [275, 73] on button "查 询" at bounding box center [575, 74] width 16 height 8
click at [275, 73] on div "重 置 查 询" at bounding box center [596, 74] width 94 height 8
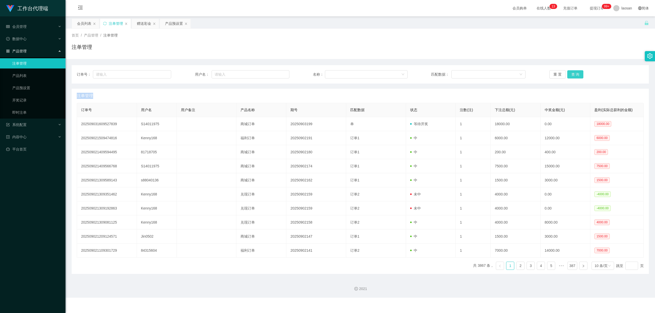
click at [275, 74] on button "查 询" at bounding box center [575, 74] width 16 height 8
click at [275, 74] on div "重 置 查 询" at bounding box center [596, 74] width 94 height 8
click at [275, 74] on button "查 询" at bounding box center [575, 74] width 16 height 8
click at [275, 74] on div "重 置 查 询" at bounding box center [596, 74] width 94 height 8
click at [275, 74] on button "查 询" at bounding box center [578, 74] width 22 height 8
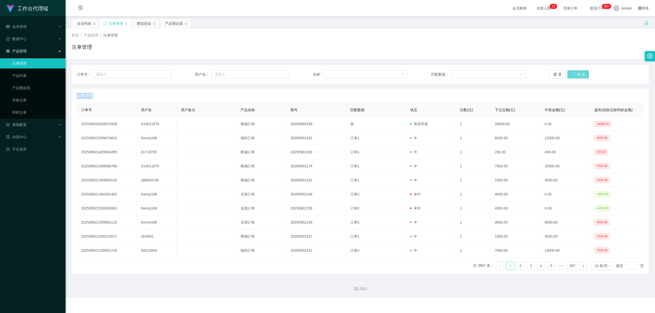
click at [275, 74] on div "重 置 查 询" at bounding box center [596, 74] width 94 height 8
click at [275, 73] on button "查 询" at bounding box center [575, 74] width 16 height 8
click at [275, 73] on div "重 置 查 询" at bounding box center [596, 74] width 94 height 8
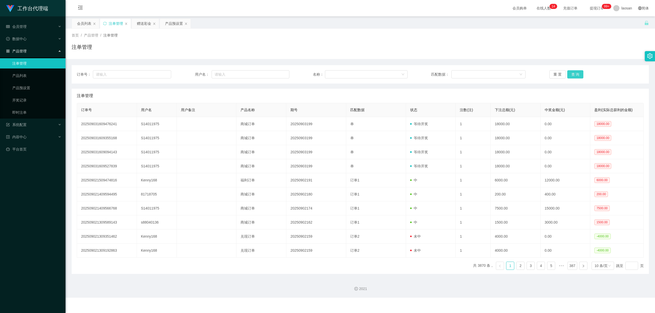
click at [275, 72] on button "查 询" at bounding box center [575, 74] width 16 height 8
click at [275, 72] on div "重 置 查 询" at bounding box center [596, 74] width 94 height 8
click at [275, 72] on button "查 询" at bounding box center [578, 74] width 22 height 8
click at [275, 72] on div "重 置 查 询" at bounding box center [596, 74] width 94 height 8
click at [275, 72] on button "查 询" at bounding box center [575, 74] width 16 height 8
